Goal: Task Accomplishment & Management: Use online tool/utility

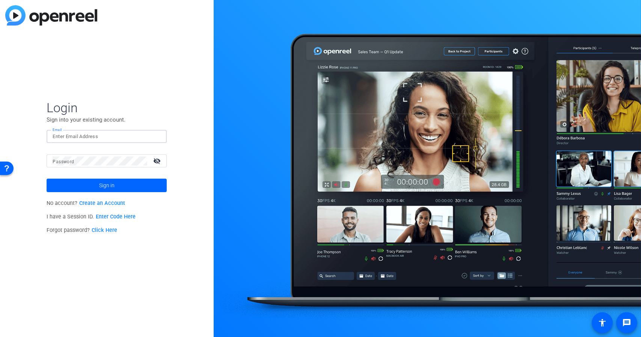
click at [127, 138] on input "Email" at bounding box center [107, 136] width 108 height 9
type input "brian.camarao@ey.com"
click at [47, 179] on button "Sign in" at bounding box center [107, 186] width 120 height 14
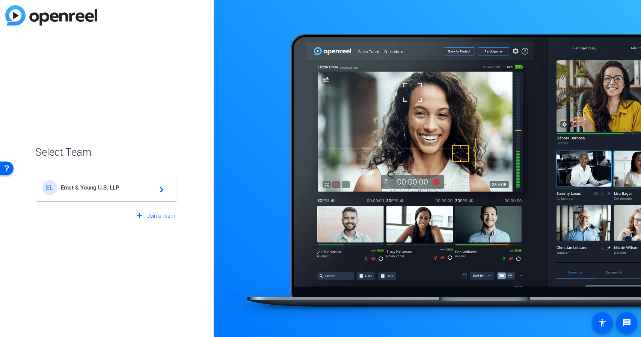
click at [106, 195] on div "EL Ernst & Young U.S. LLP navigate_next" at bounding box center [106, 187] width 129 height 15
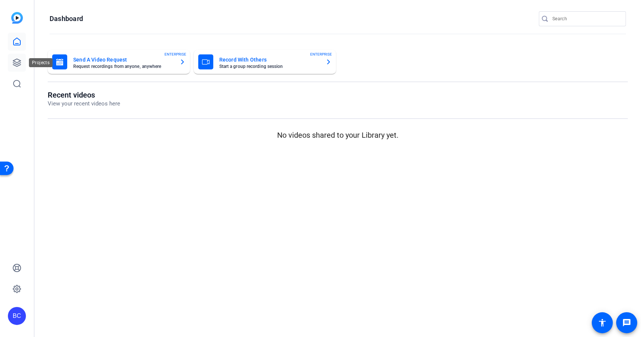
click at [17, 56] on link at bounding box center [17, 63] width 18 height 18
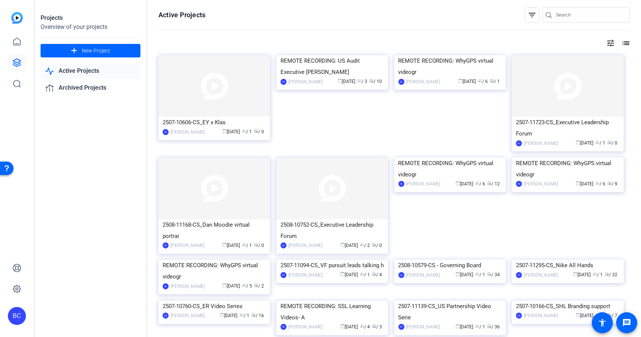
click at [547, 18] on icon at bounding box center [549, 15] width 6 height 8
paste input "[PERSON_NAME]"
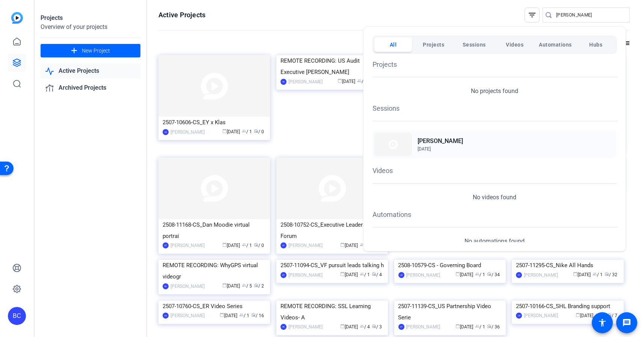
click at [452, 140] on div "Craig Parks Aug 27, 2025" at bounding box center [495, 144] width 244 height 27
click at [488, 88] on p "No projects found" at bounding box center [494, 91] width 47 height 9
click at [563, 16] on div at bounding box center [320, 168] width 641 height 337
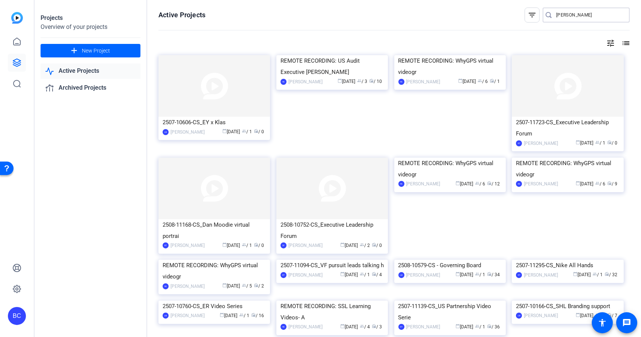
click at [563, 16] on input "[PERSON_NAME]" at bounding box center [590, 15] width 68 height 9
paste input "2507-11723-CS"
type input "2507-11723-CS"
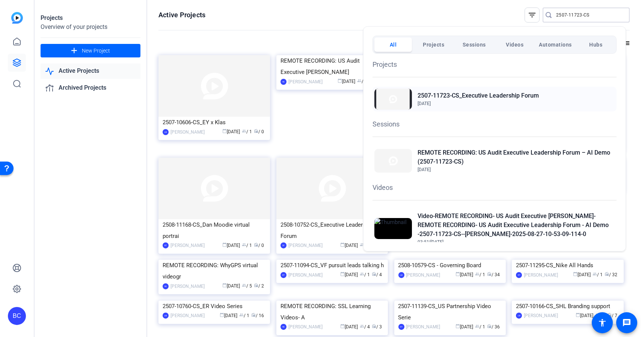
click at [544, 111] on div "2507-11723-CS_Executive Leadership Forum Aug 22, 2025" at bounding box center [495, 99] width 244 height 25
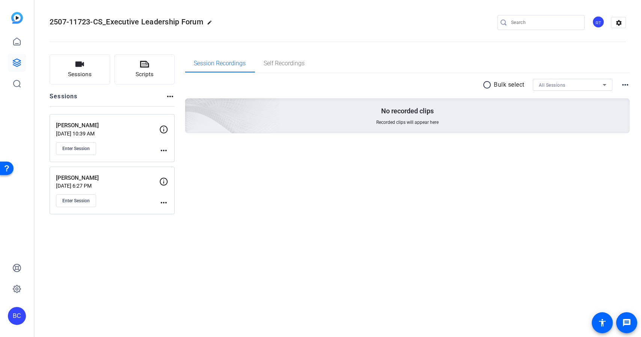
click at [163, 151] on mat-icon "more_horiz" at bounding box center [163, 150] width 9 height 9
click at [262, 171] on div at bounding box center [320, 168] width 641 height 337
click at [168, 129] on icon at bounding box center [163, 129] width 9 height 9
click at [162, 128] on icon at bounding box center [163, 129] width 9 height 9
click at [116, 131] on p "Aug 27, 2025 @ 10:39 AM" at bounding box center [107, 134] width 103 height 6
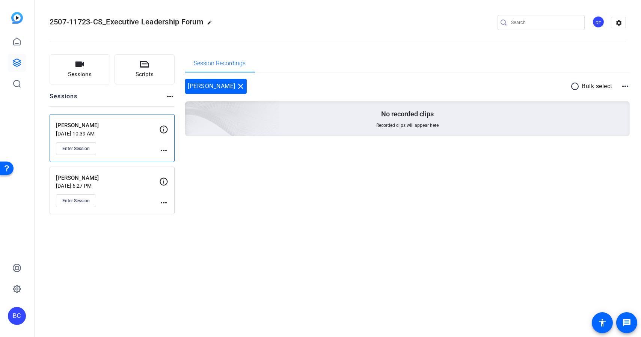
click at [166, 152] on mat-icon "more_horiz" at bounding box center [163, 150] width 9 height 9
click at [189, 159] on span "Edit Session" at bounding box center [182, 161] width 34 height 9
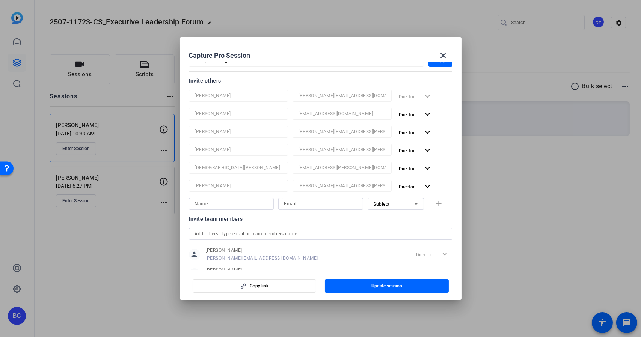
scroll to position [75, 0]
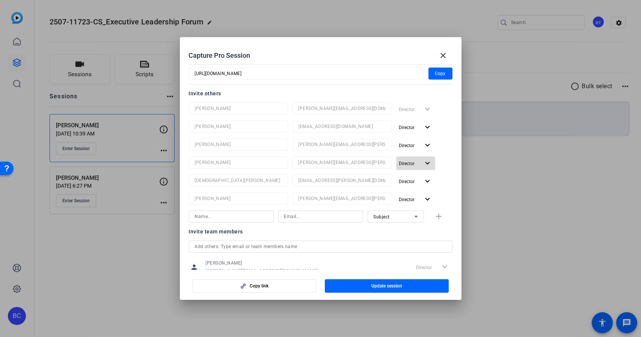
click at [423, 166] on mat-icon "expand_more" at bounding box center [427, 163] width 9 height 9
click at [454, 163] on div at bounding box center [320, 168] width 641 height 337
click at [446, 54] on mat-icon "close" at bounding box center [443, 55] width 9 height 9
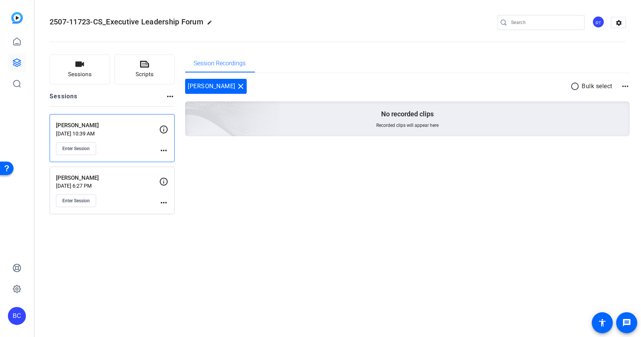
click at [161, 149] on mat-icon "more_horiz" at bounding box center [163, 150] width 9 height 9
click at [316, 175] on div at bounding box center [320, 168] width 641 height 337
click at [85, 148] on span "Enter Session" at bounding box center [75, 149] width 27 height 6
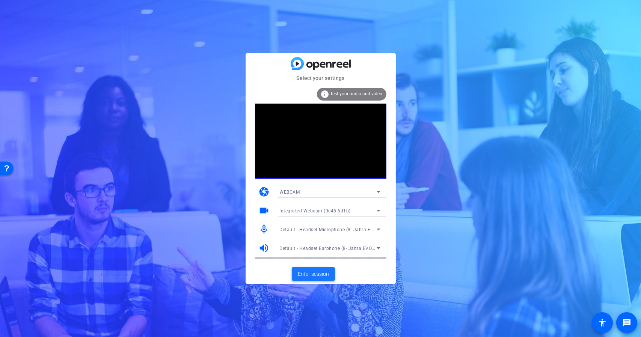
click at [316, 276] on span "Enter session" at bounding box center [313, 275] width 31 height 8
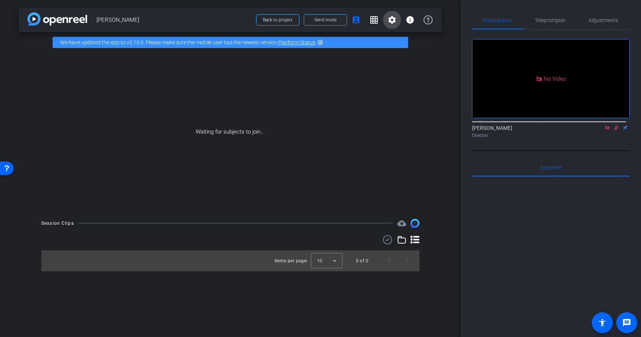
click at [393, 19] on mat-icon "settings" at bounding box center [392, 19] width 9 height 9
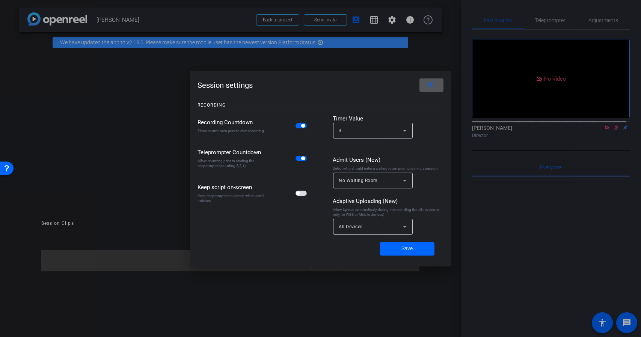
click at [433, 87] on mat-icon "close" at bounding box center [430, 84] width 9 height 9
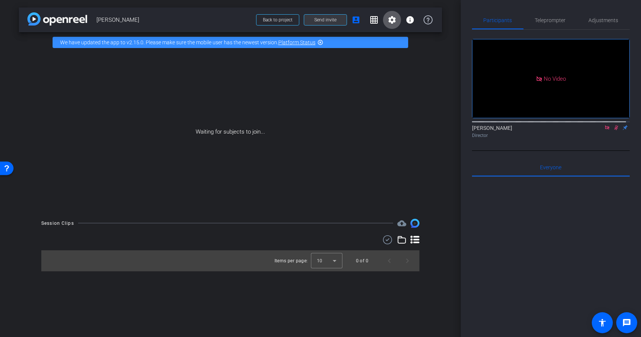
click at [333, 21] on span "Send invite" at bounding box center [326, 20] width 22 height 6
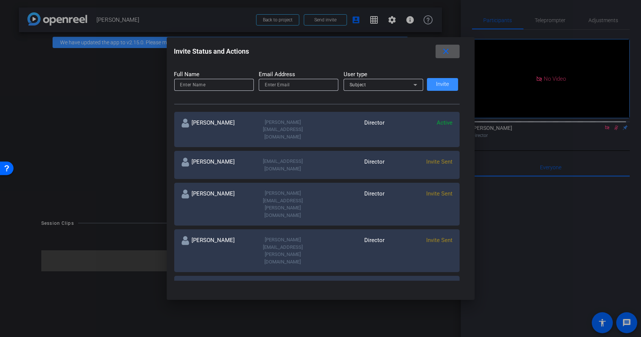
scroll to position [113, 0]
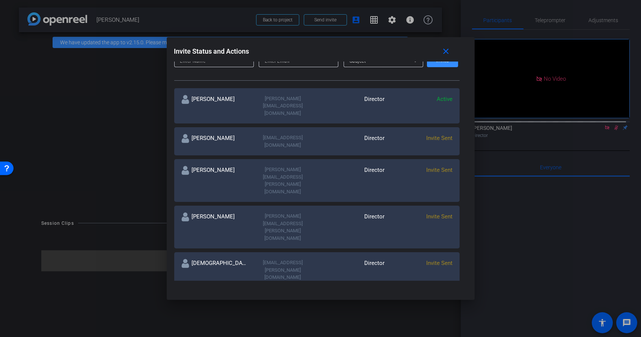
click at [436, 213] on span "Invite Sent" at bounding box center [440, 216] width 26 height 7
